Goal: Information Seeking & Learning: Learn about a topic

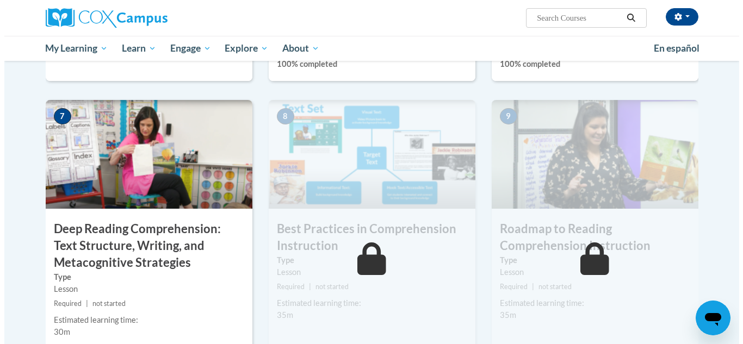
scroll to position [870, 0]
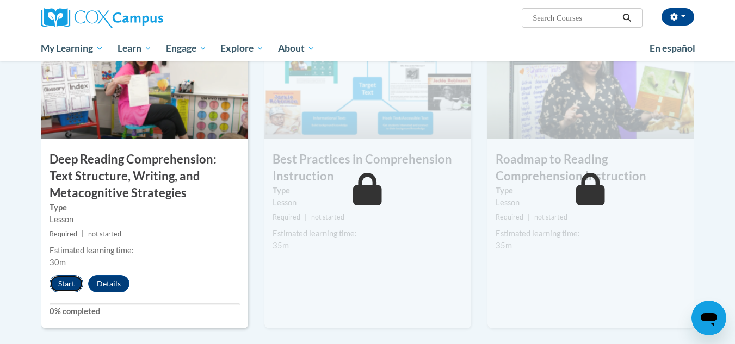
click at [70, 287] on button "Start" at bounding box center [66, 283] width 34 height 17
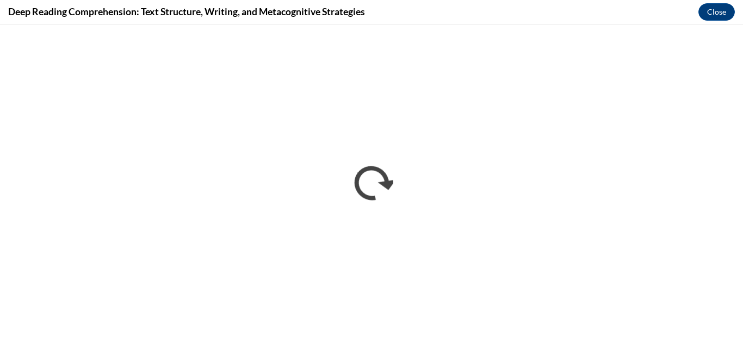
scroll to position [0, 0]
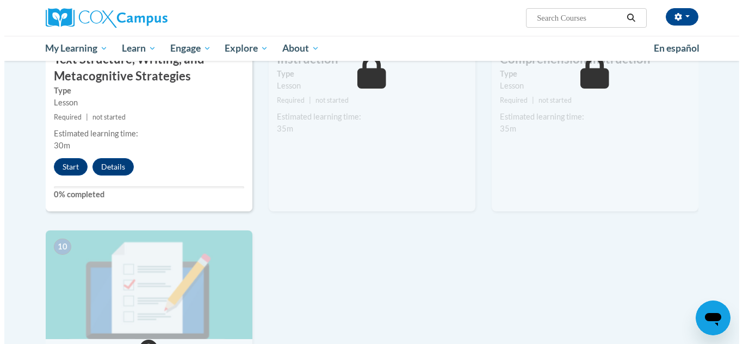
scroll to position [970, 0]
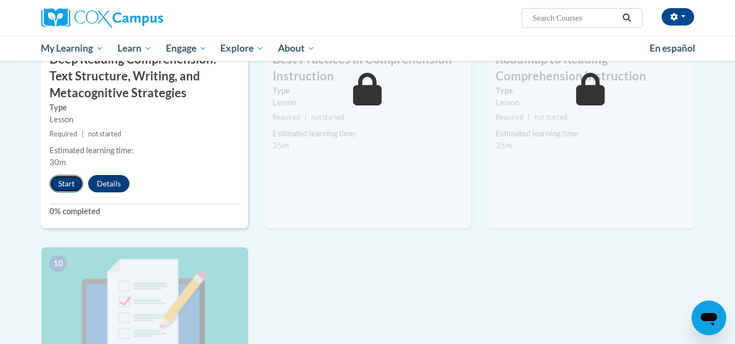
click at [59, 183] on button "Start" at bounding box center [66, 183] width 34 height 17
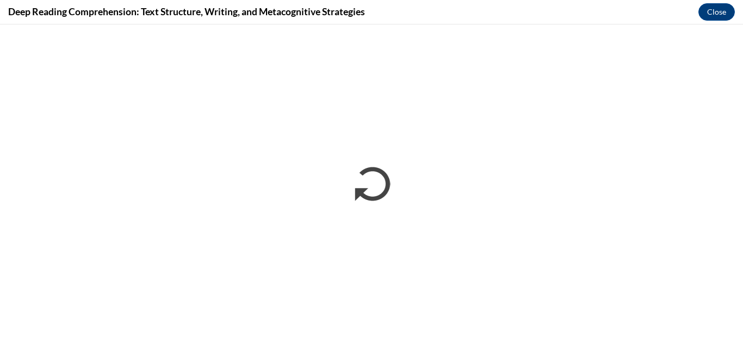
scroll to position [0, 0]
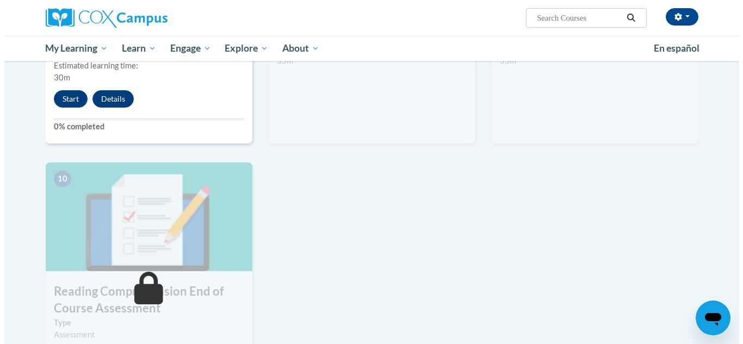
scroll to position [970, 0]
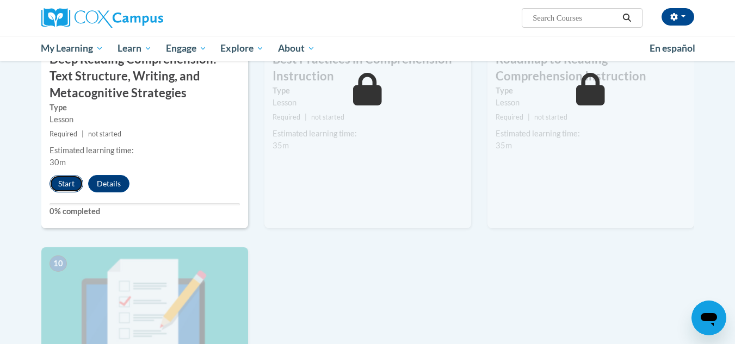
click at [66, 182] on button "Start" at bounding box center [66, 183] width 34 height 17
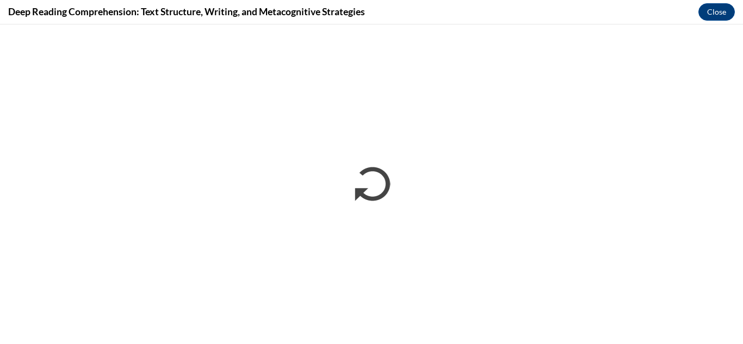
scroll to position [0, 0]
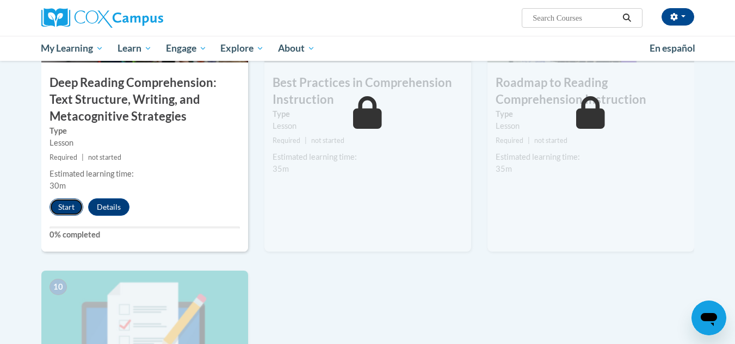
click at [72, 202] on button "Start" at bounding box center [66, 207] width 34 height 17
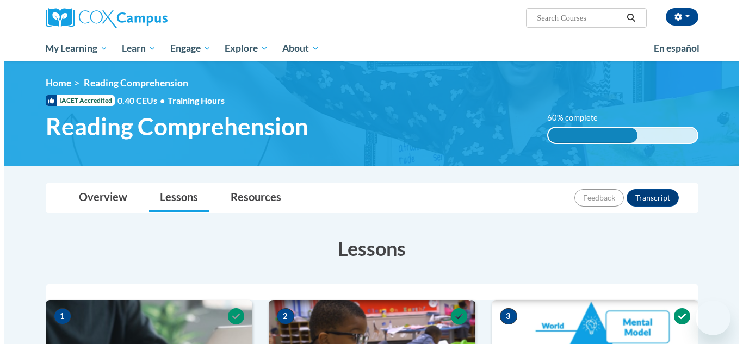
scroll to position [1056, 0]
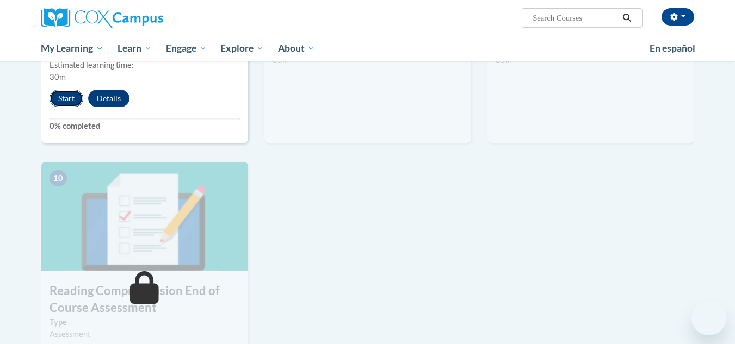
click at [63, 100] on button "Start" at bounding box center [66, 98] width 34 height 17
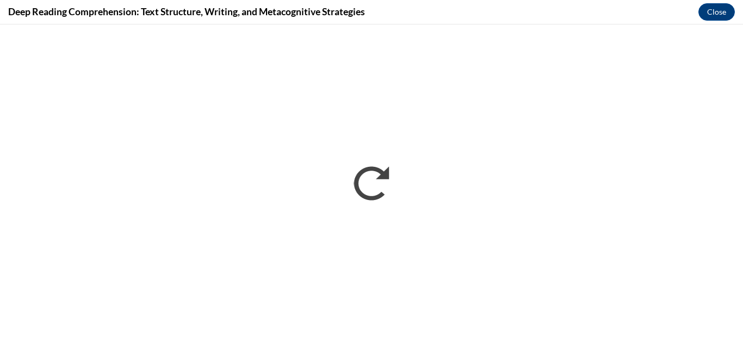
scroll to position [0, 0]
